Goal: Task Accomplishment & Management: Manage account settings

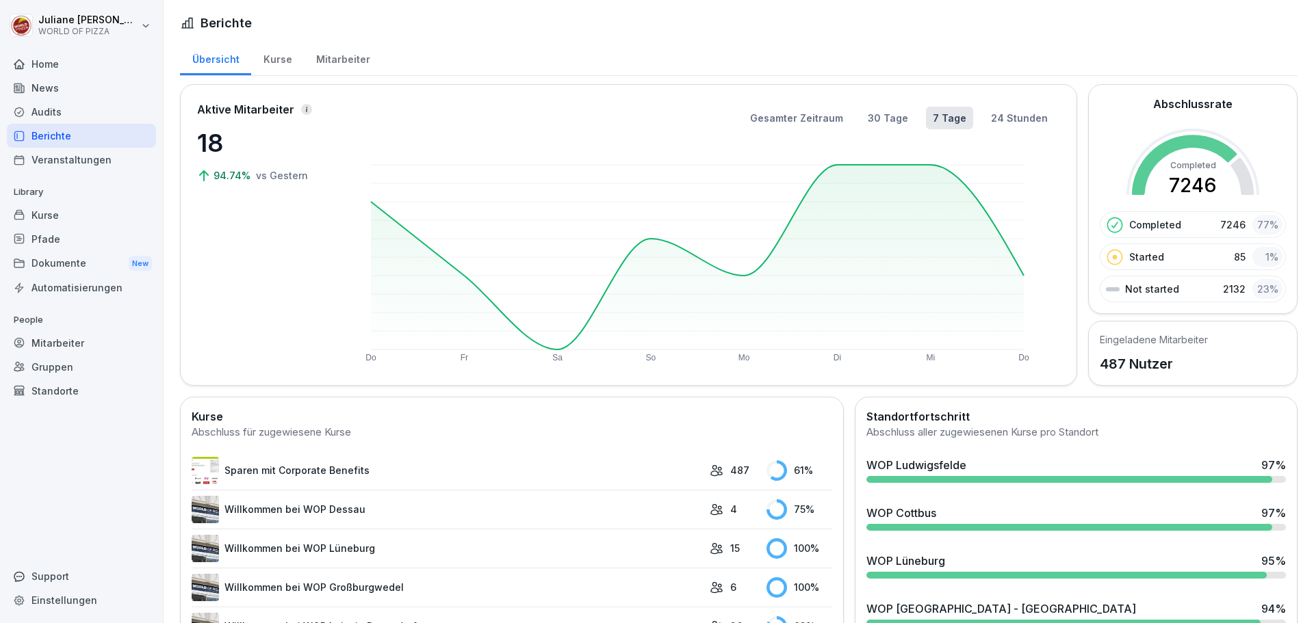
click at [59, 112] on div "Audits" at bounding box center [81, 112] width 149 height 24
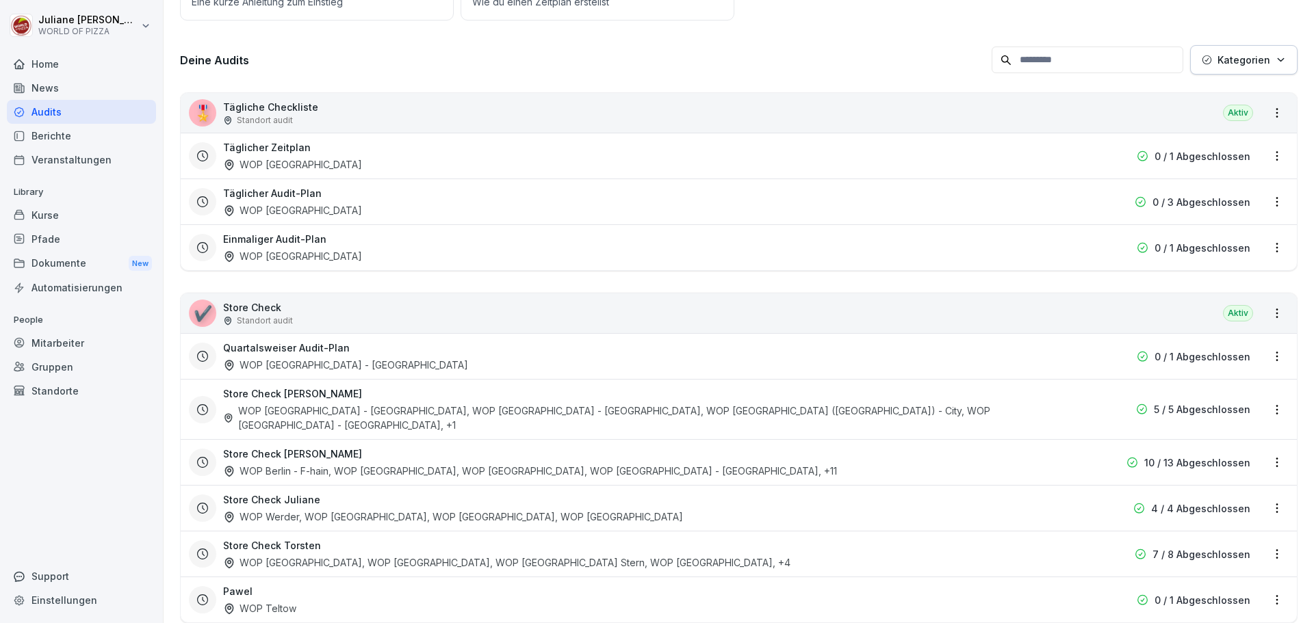
scroll to position [200, 0]
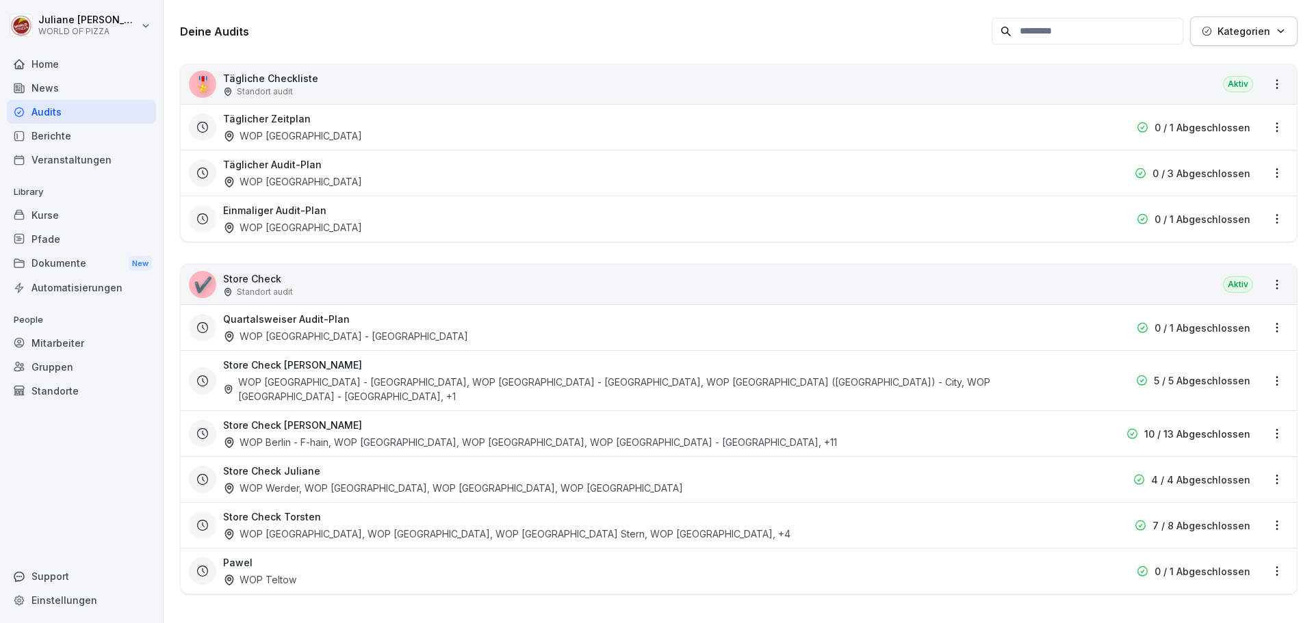
click at [1264, 421] on html "Juliane Sommer WORLD OF PIZZA Home News Audits Berichte Veranstaltungen Library…" at bounding box center [657, 311] width 1314 height 623
click at [0, 0] on link "Zeitplan bearbeiten" at bounding box center [0, 0] width 0 height 0
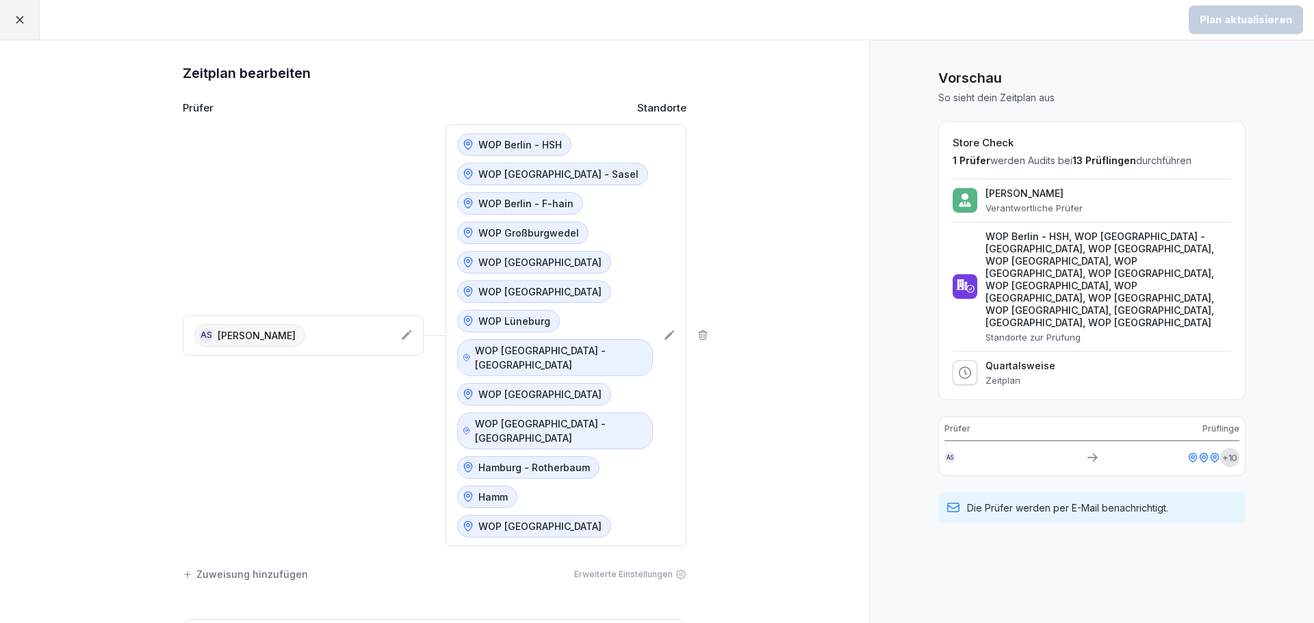
click at [464, 491] on icon at bounding box center [468, 497] width 12 height 12
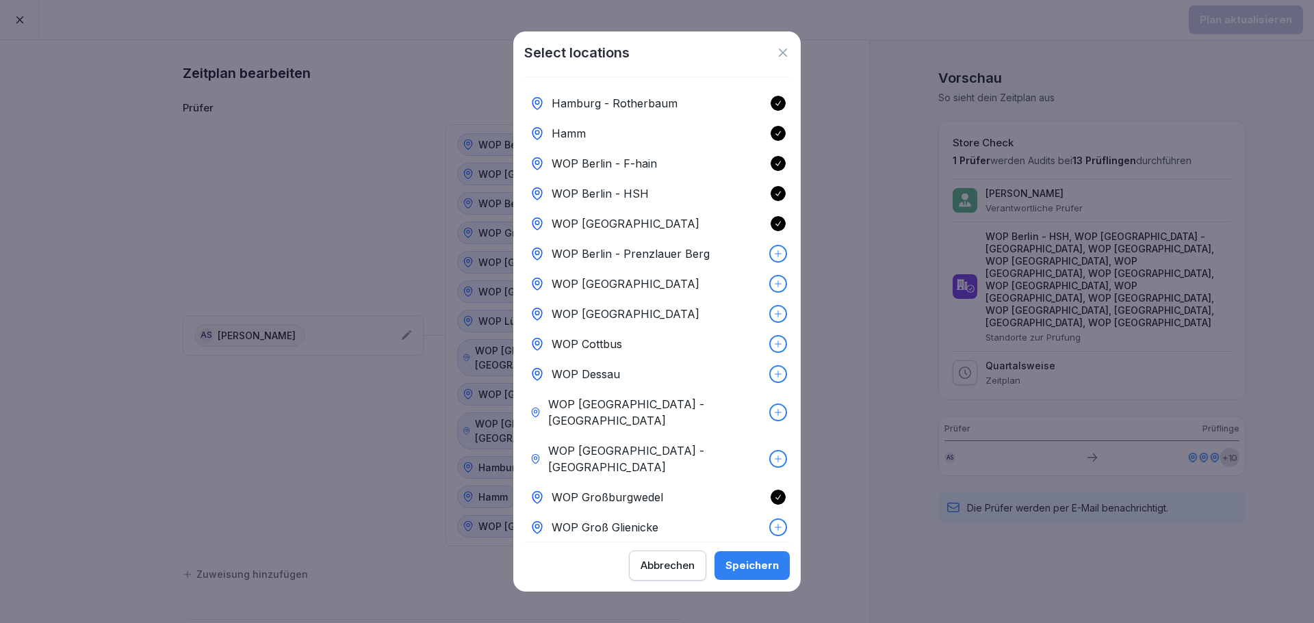
click at [773, 137] on icon at bounding box center [778, 134] width 10 height 10
click at [757, 561] on div "Speichern" at bounding box center [751, 565] width 53 height 15
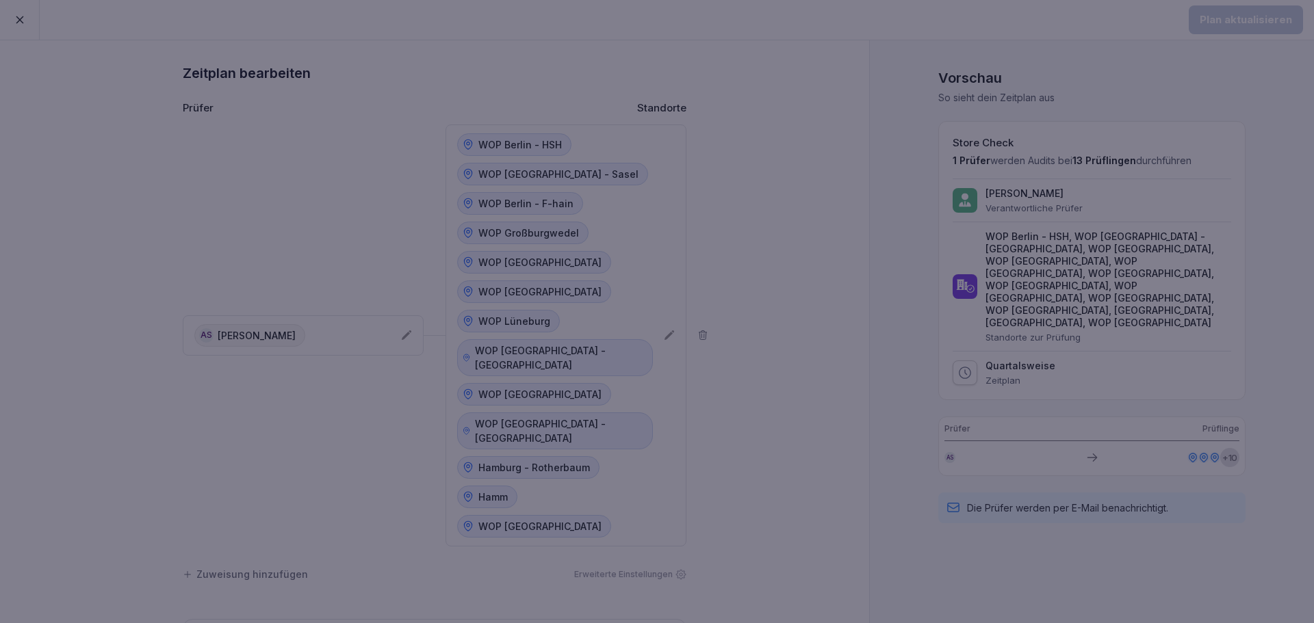
click at [757, 561] on div "Speichern" at bounding box center [751, 565] width 53 height 15
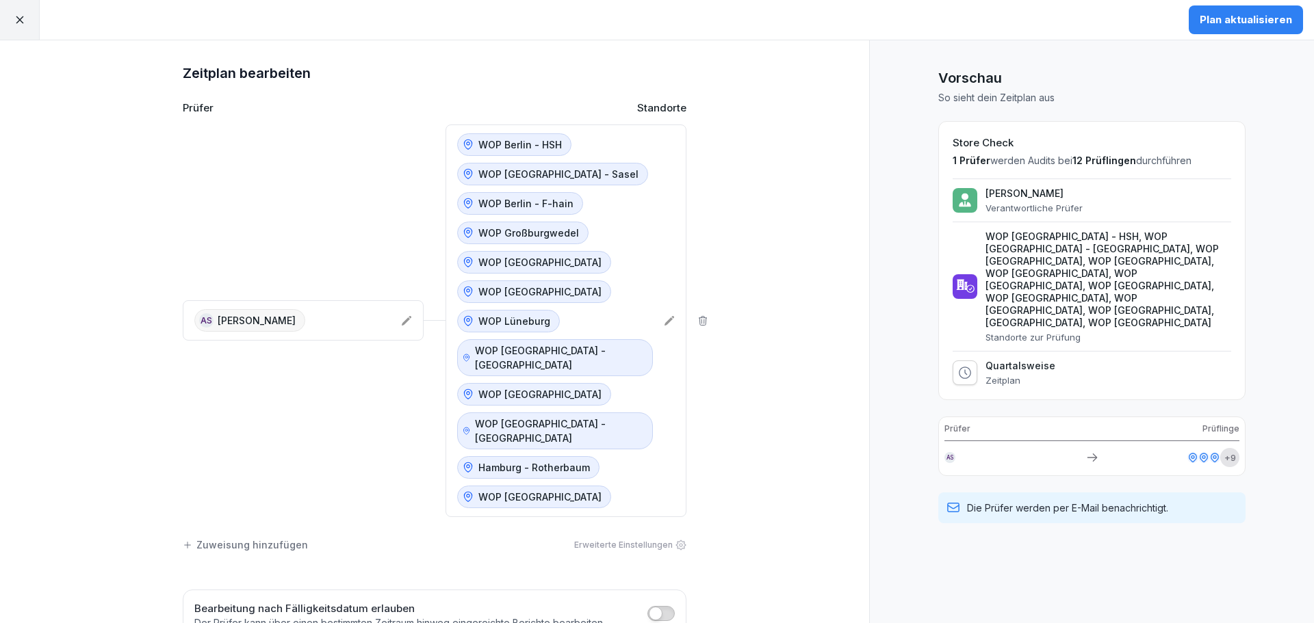
click at [1265, 23] on div "Plan aktualisieren" at bounding box center [1246, 19] width 92 height 15
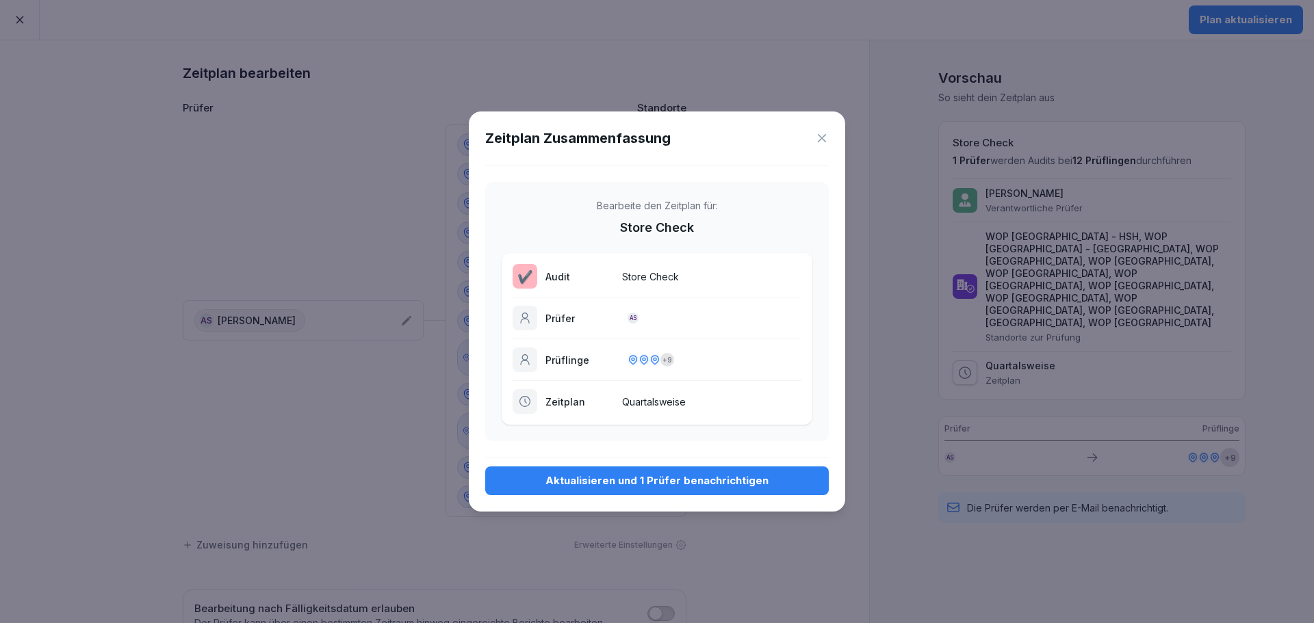
click at [693, 487] on div "Aktualisieren und 1 Prüfer benachrichtigen" at bounding box center [657, 481] width 322 height 15
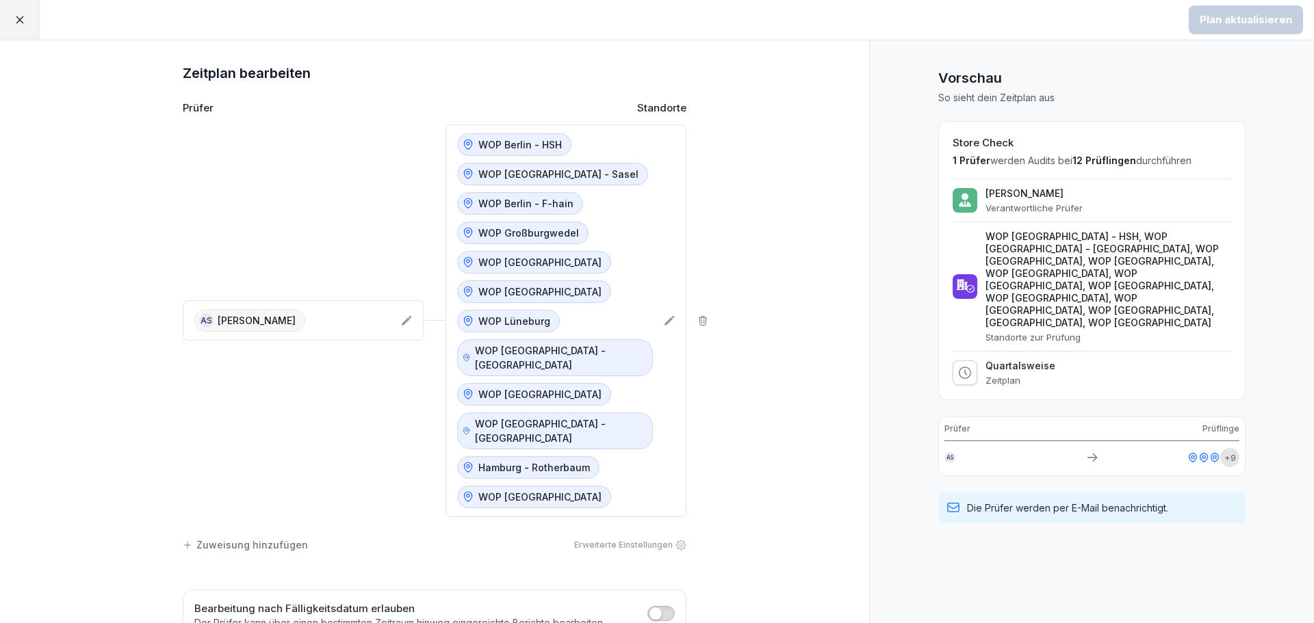
click at [17, 22] on icon at bounding box center [20, 20] width 8 height 8
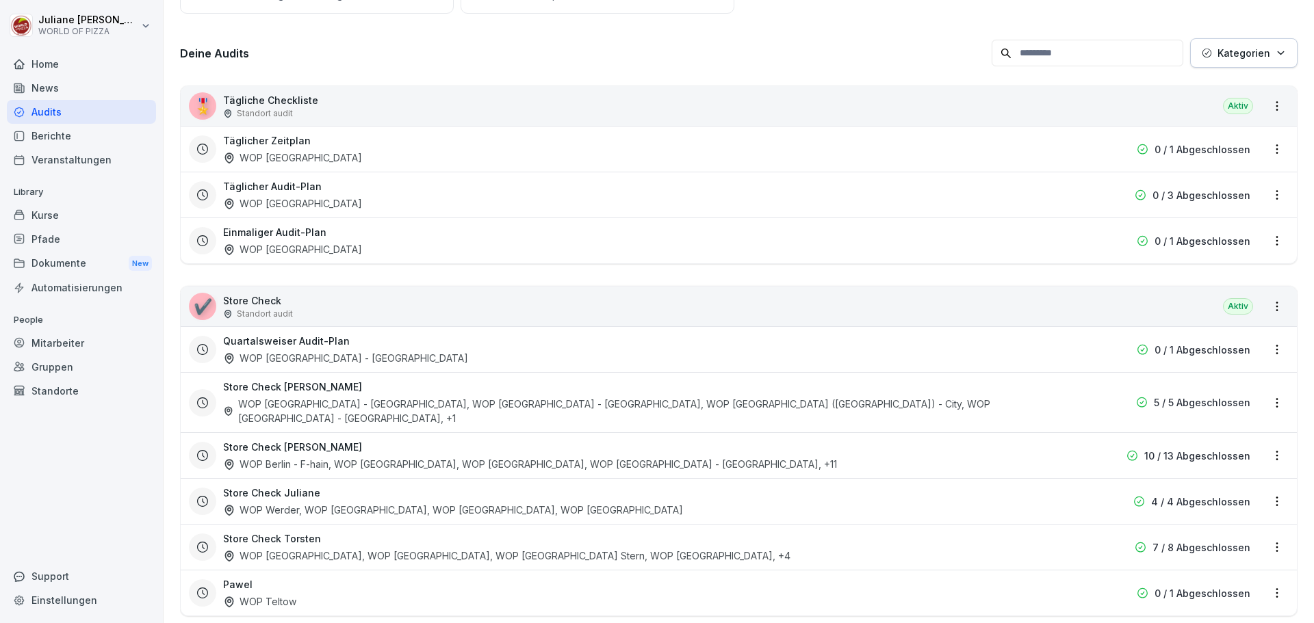
scroll to position [200, 0]
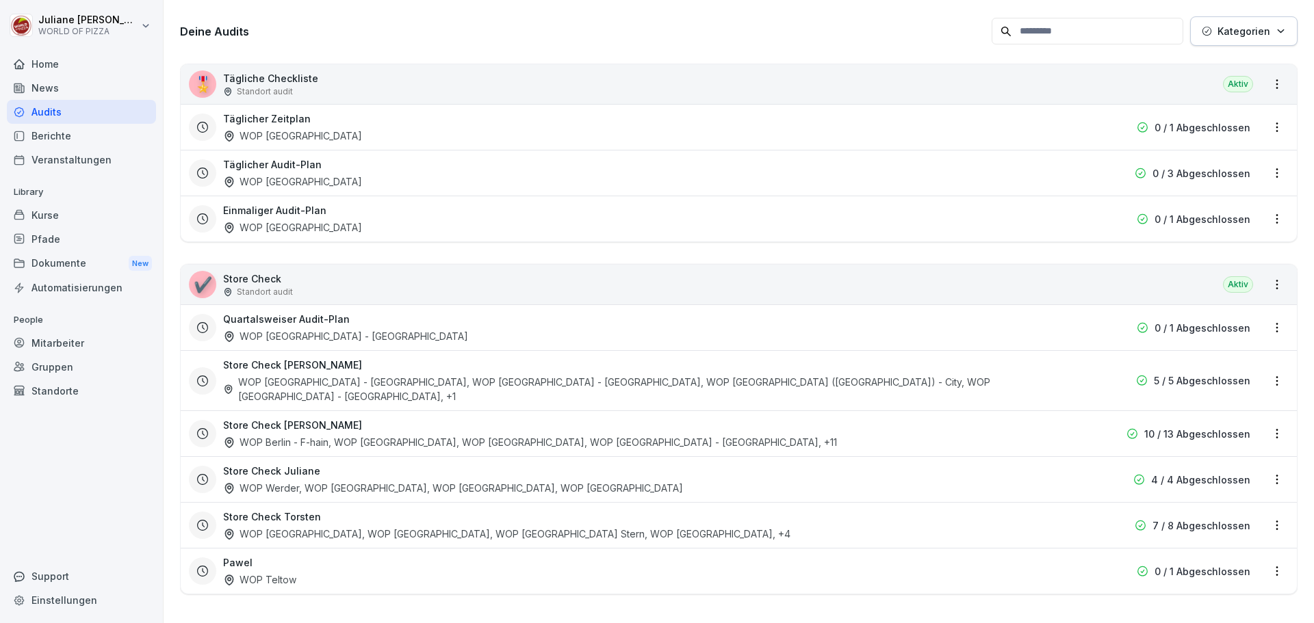
click at [1275, 514] on html "Juliane Sommer WORLD OF PIZZA Home News Audits Berichte Veranstaltungen Library…" at bounding box center [657, 311] width 1314 height 623
click at [0, 0] on link "Zeitplan bearbeiten" at bounding box center [0, 0] width 0 height 0
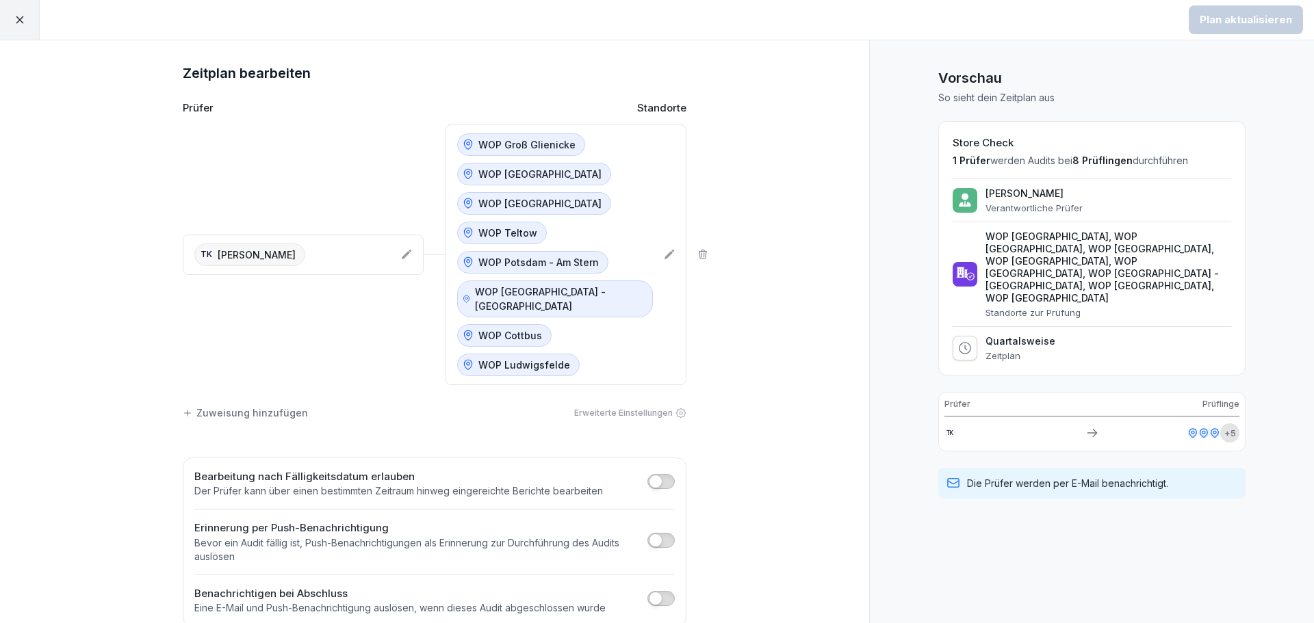
click at [664, 250] on icon at bounding box center [669, 255] width 10 height 10
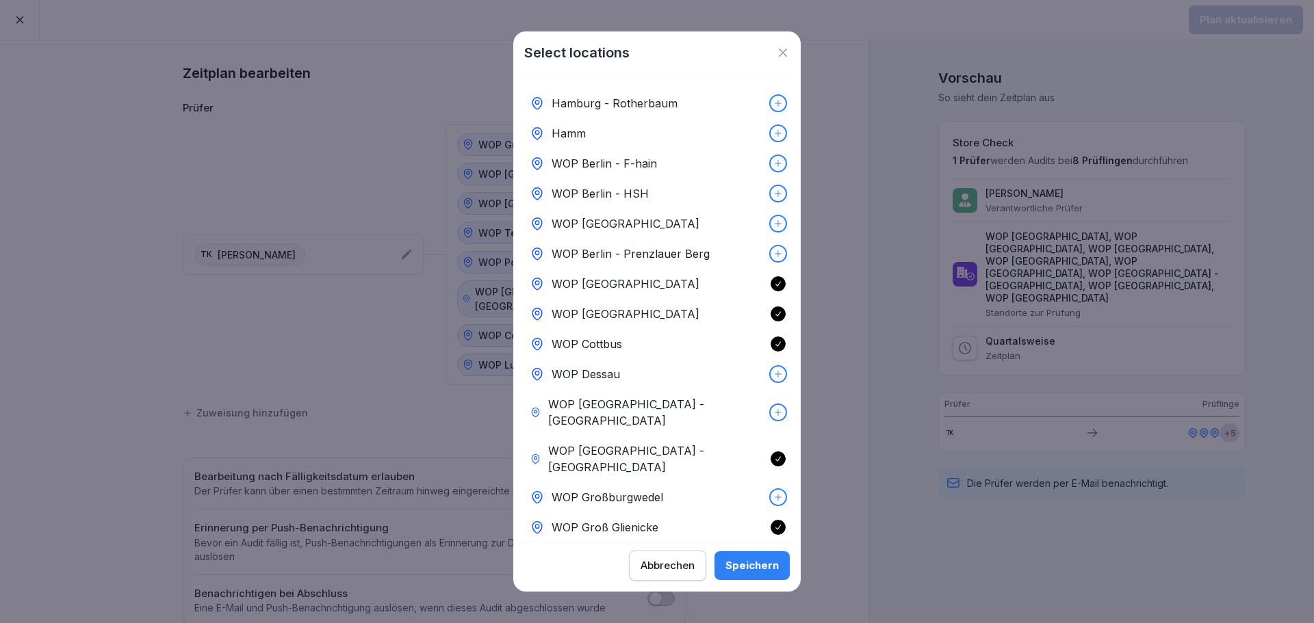
click at [773, 135] on icon at bounding box center [778, 134] width 10 height 10
click at [766, 567] on div "Speichern" at bounding box center [751, 565] width 53 height 15
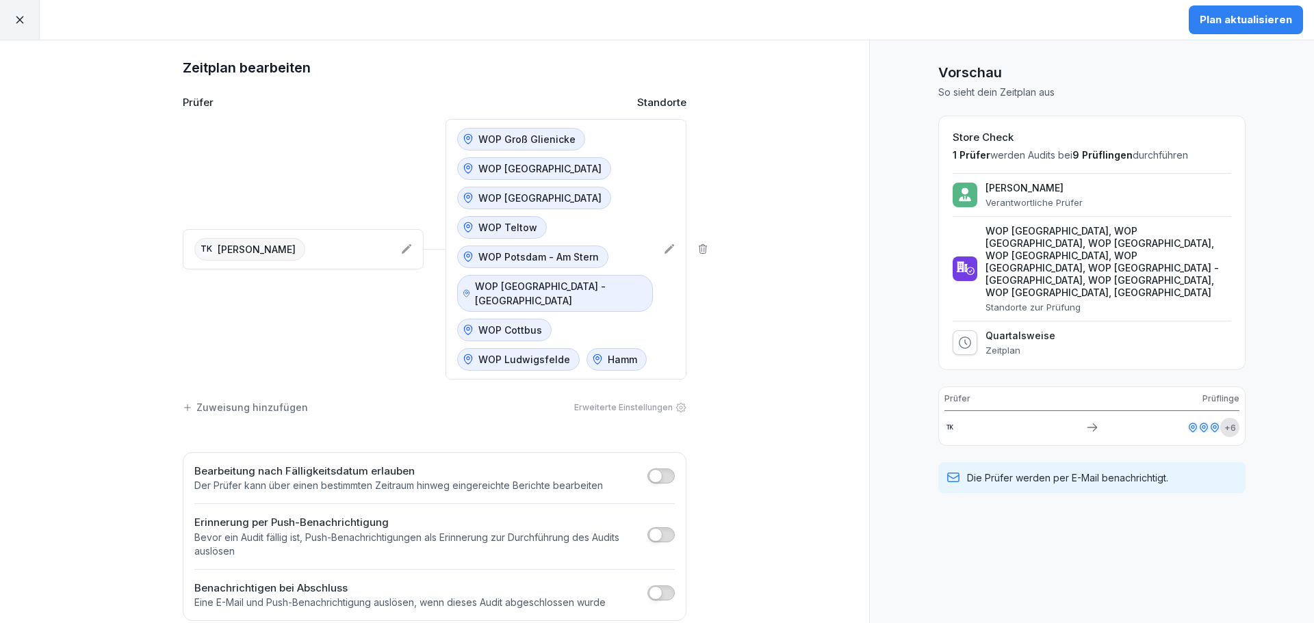
scroll to position [11, 0]
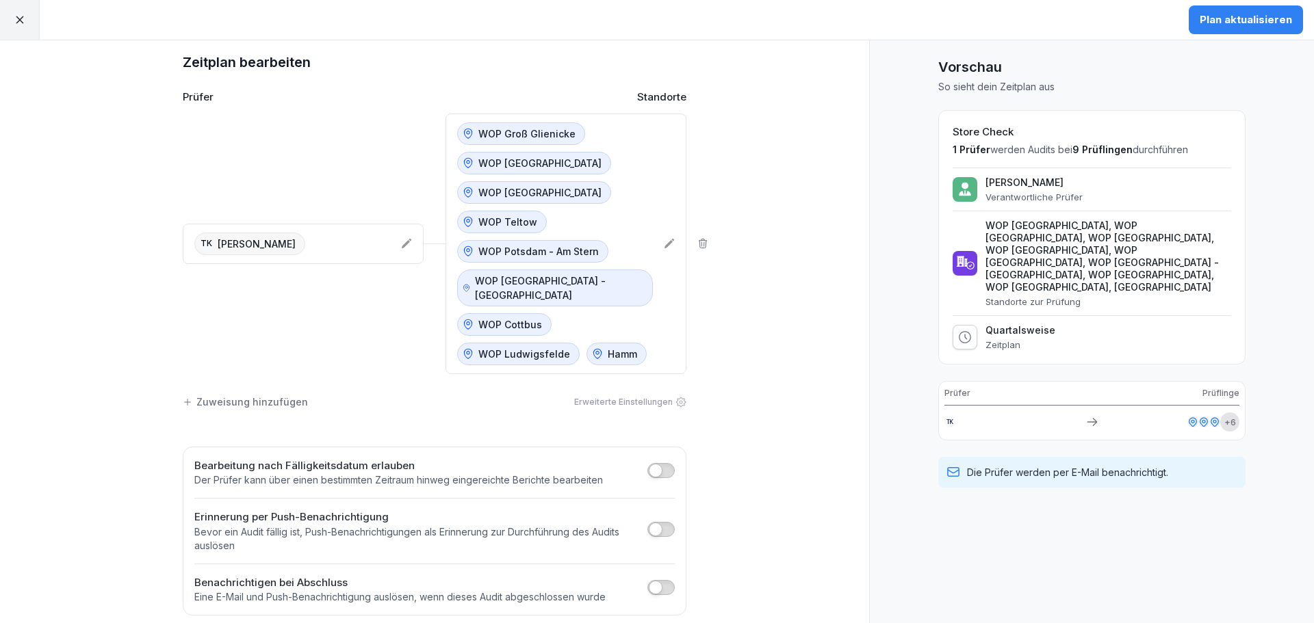
click at [1271, 21] on div "Plan aktualisieren" at bounding box center [1246, 19] width 92 height 15
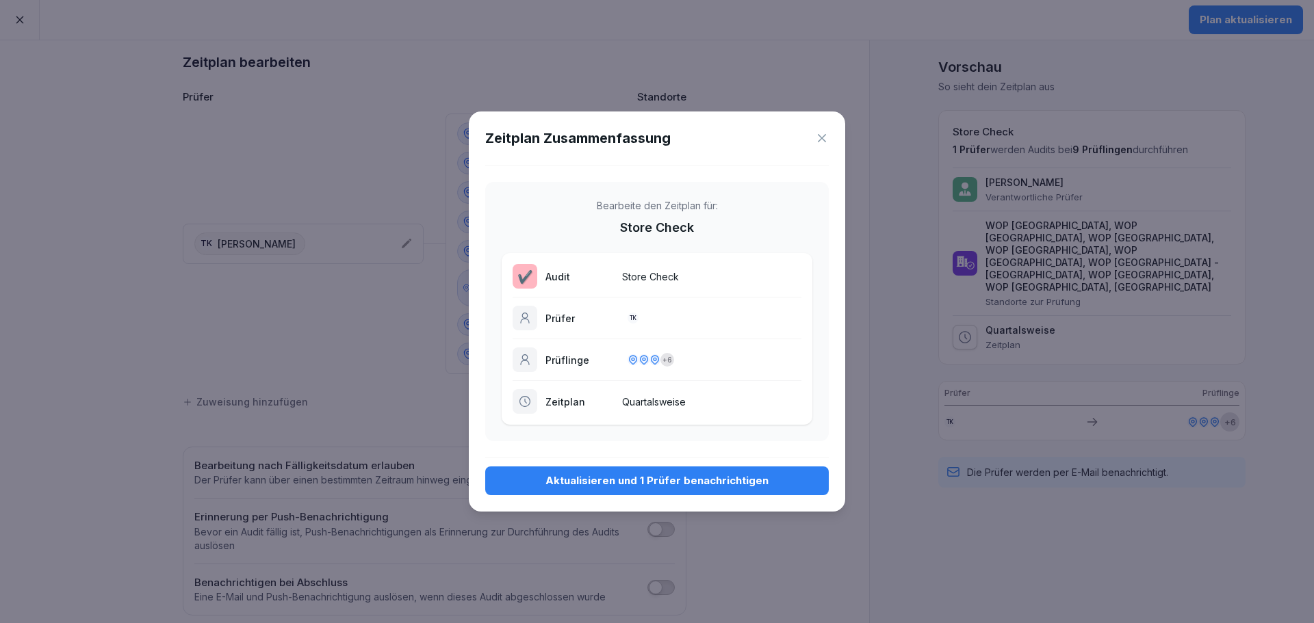
click at [662, 484] on div "Aktualisieren und 1 Prüfer benachrichtigen" at bounding box center [657, 481] width 322 height 15
